Goal: Information Seeking & Learning: Learn about a topic

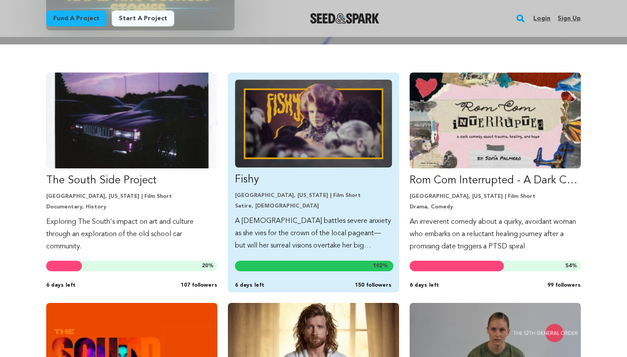
scroll to position [206, 0]
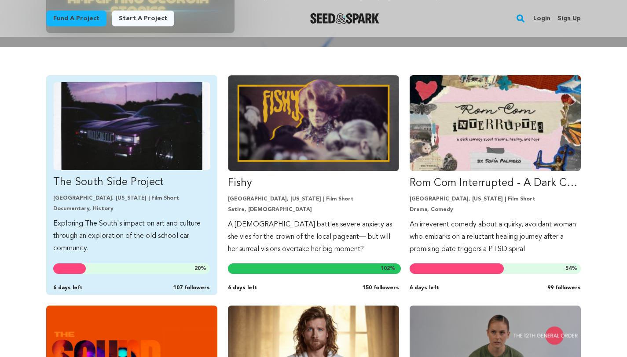
click at [156, 151] on img "Fund The South Side Project" at bounding box center [131, 126] width 157 height 88
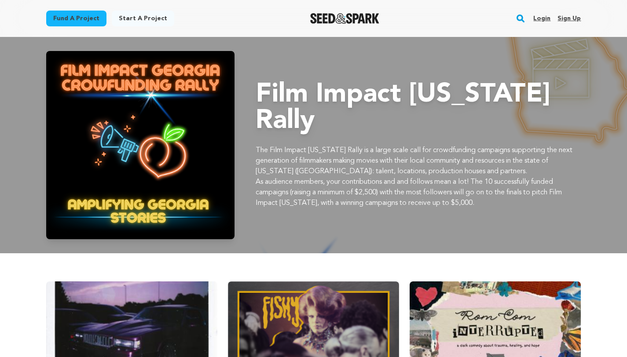
scroll to position [206, 0]
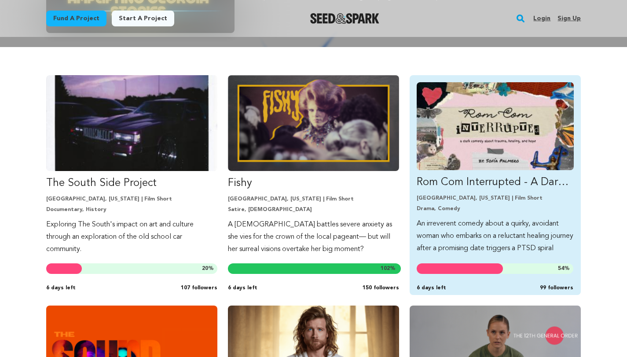
click at [464, 117] on img "Fund Rom Com Interrupted - A Dark Comedy about PTSD" at bounding box center [495, 126] width 157 height 88
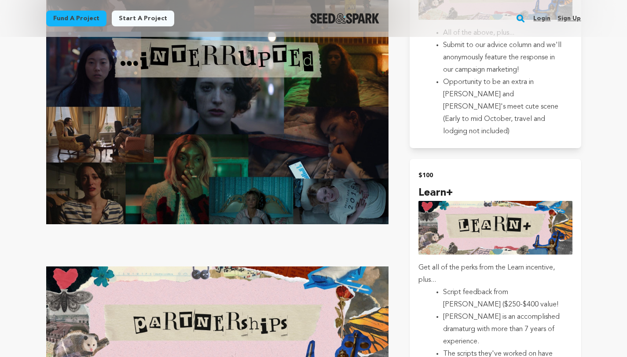
scroll to position [1927, 0]
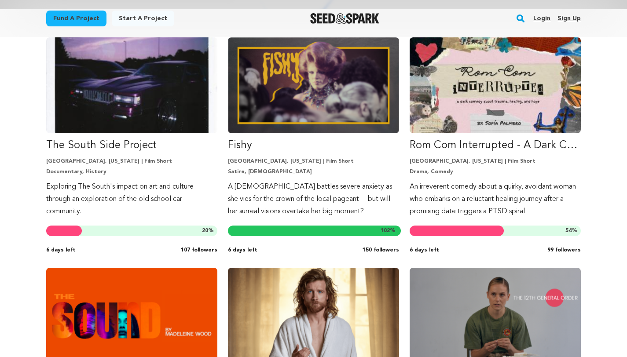
scroll to position [450, 0]
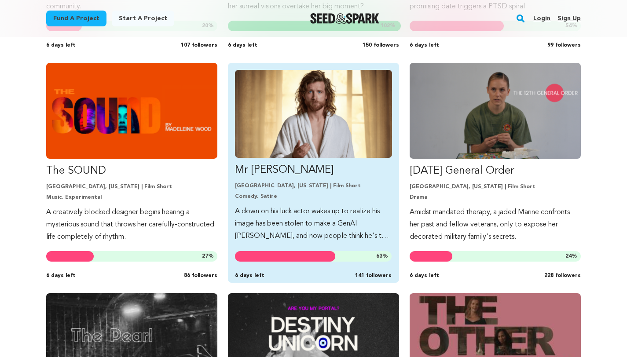
click at [383, 186] on p "[GEOGRAPHIC_DATA], [US_STATE] | Film Short" at bounding box center [313, 186] width 157 height 7
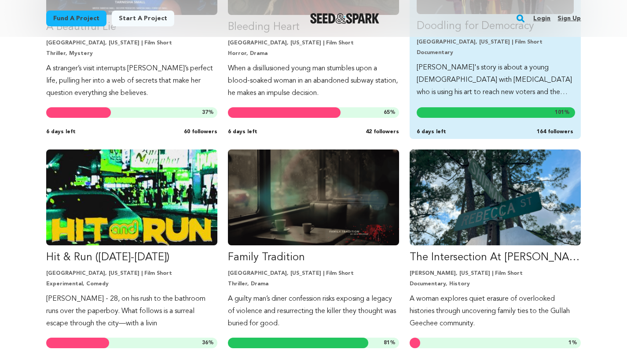
scroll to position [1147, 0]
